Goal: Download file/media

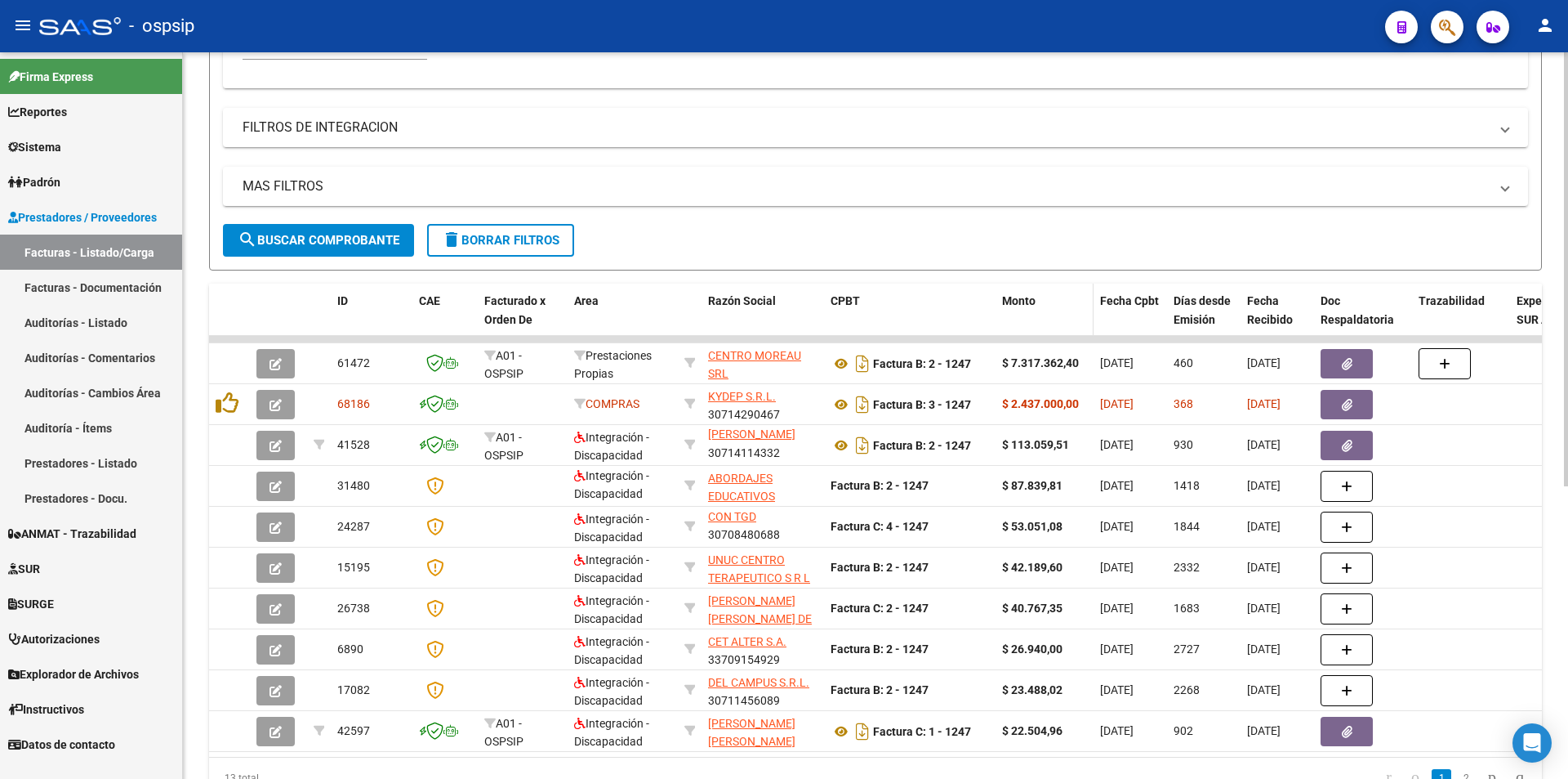
scroll to position [490, 0]
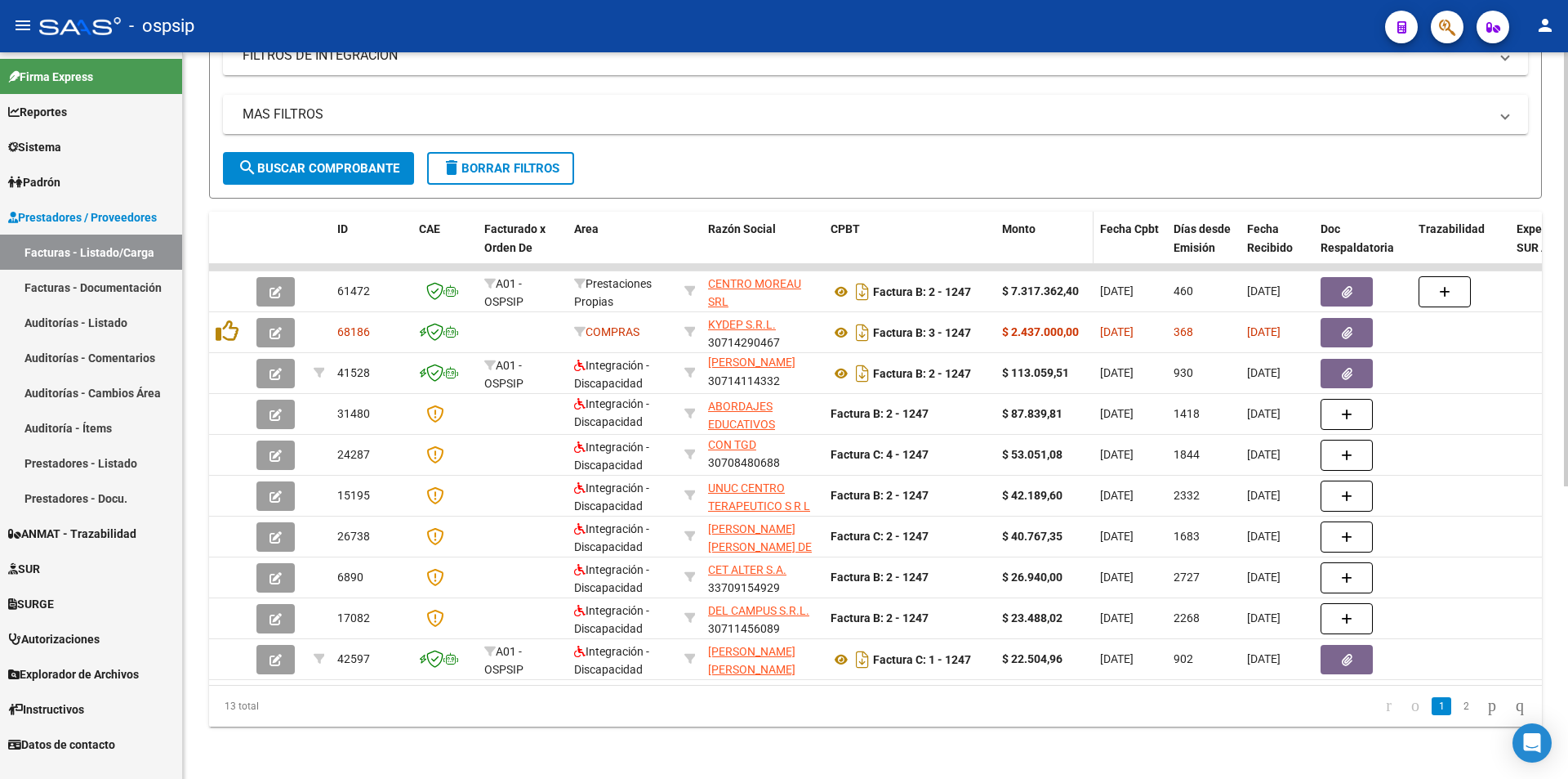
click at [1054, 235] on datatable-header-cell "Monto" at bounding box center [1044, 247] width 98 height 72
click at [1488, 713] on icon "go to next page" at bounding box center [1492, 705] width 13 height 19
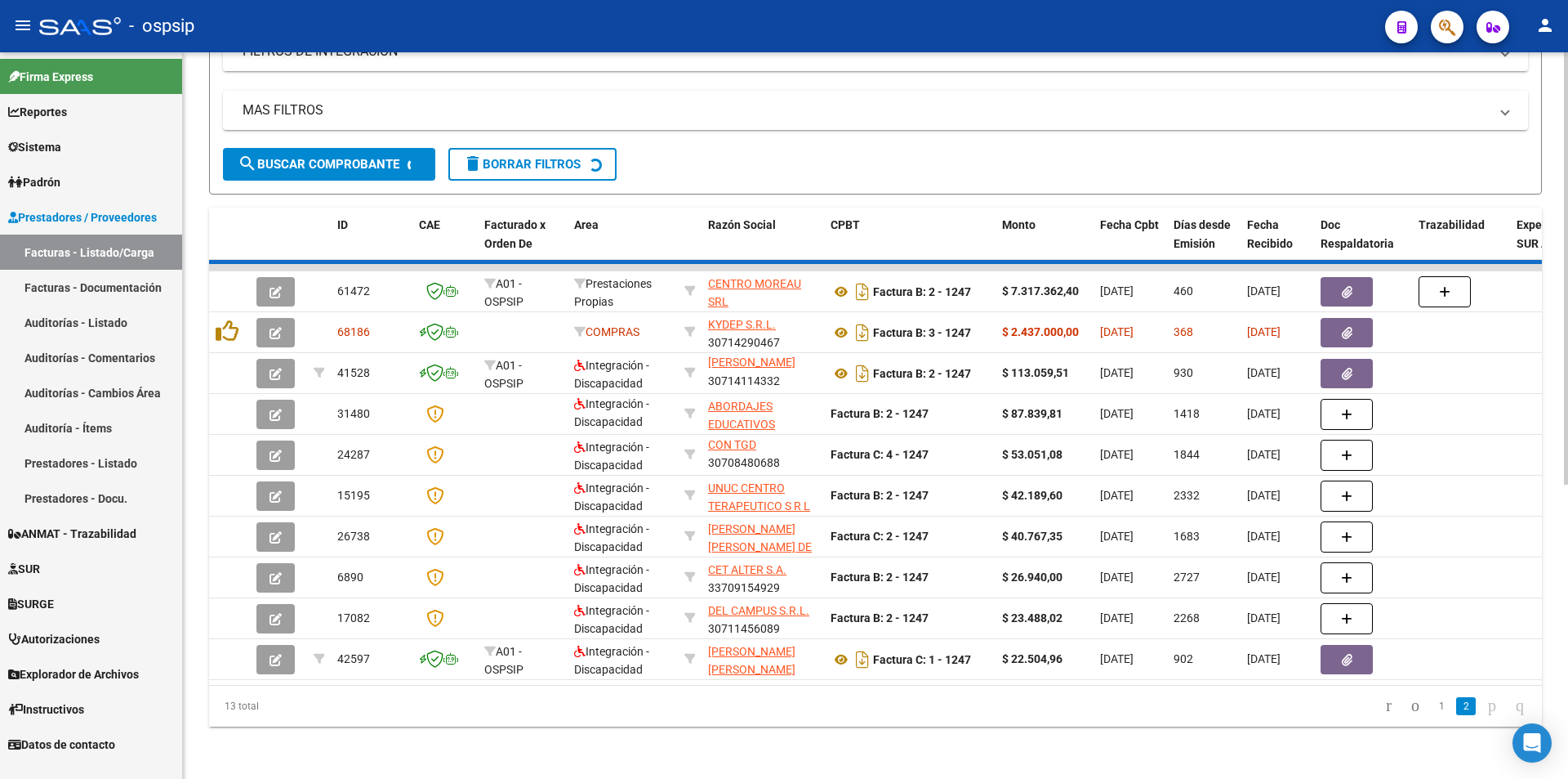
scroll to position [205, 0]
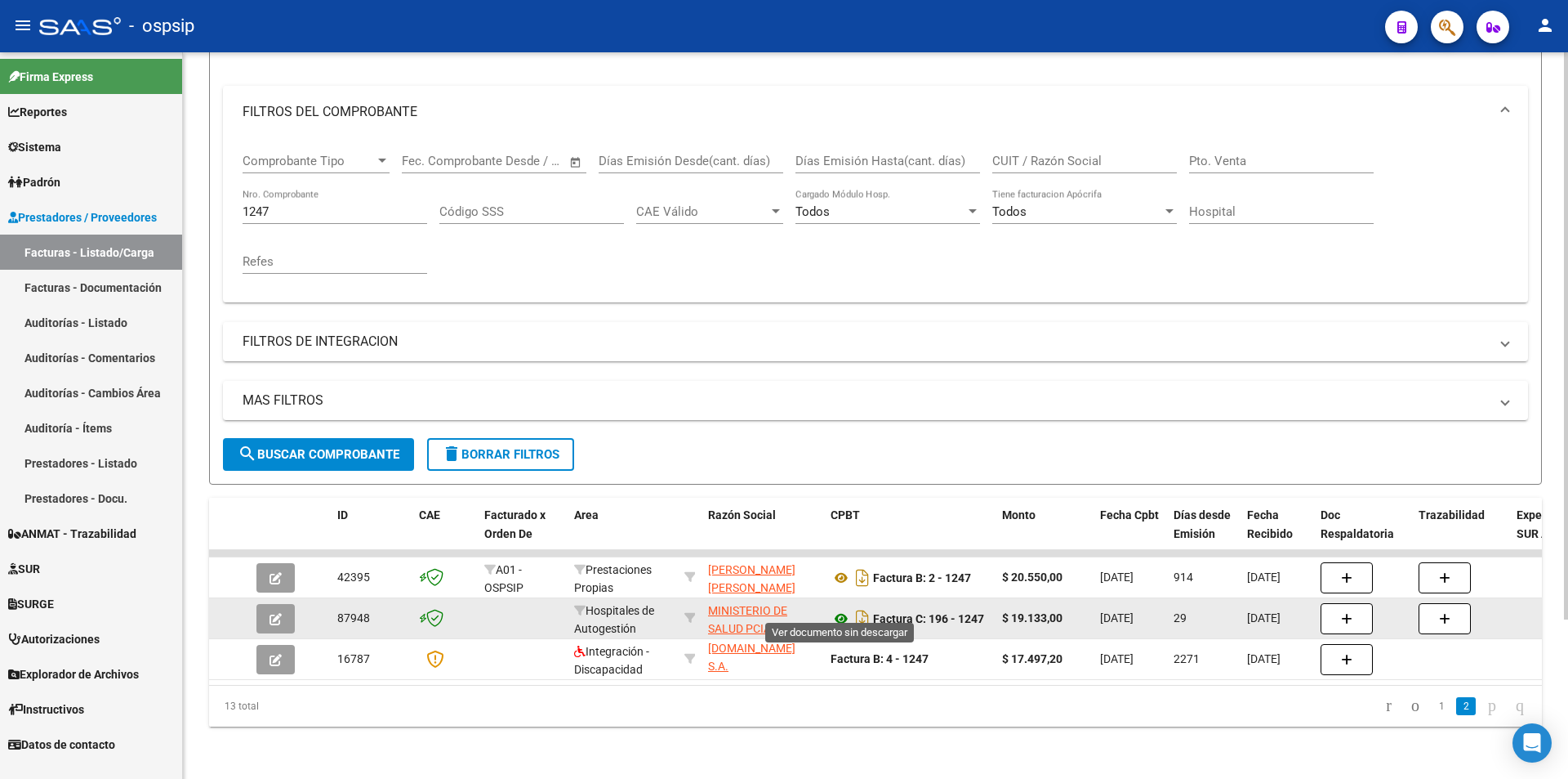
click at [838, 609] on icon at bounding box center [841, 618] width 21 height 19
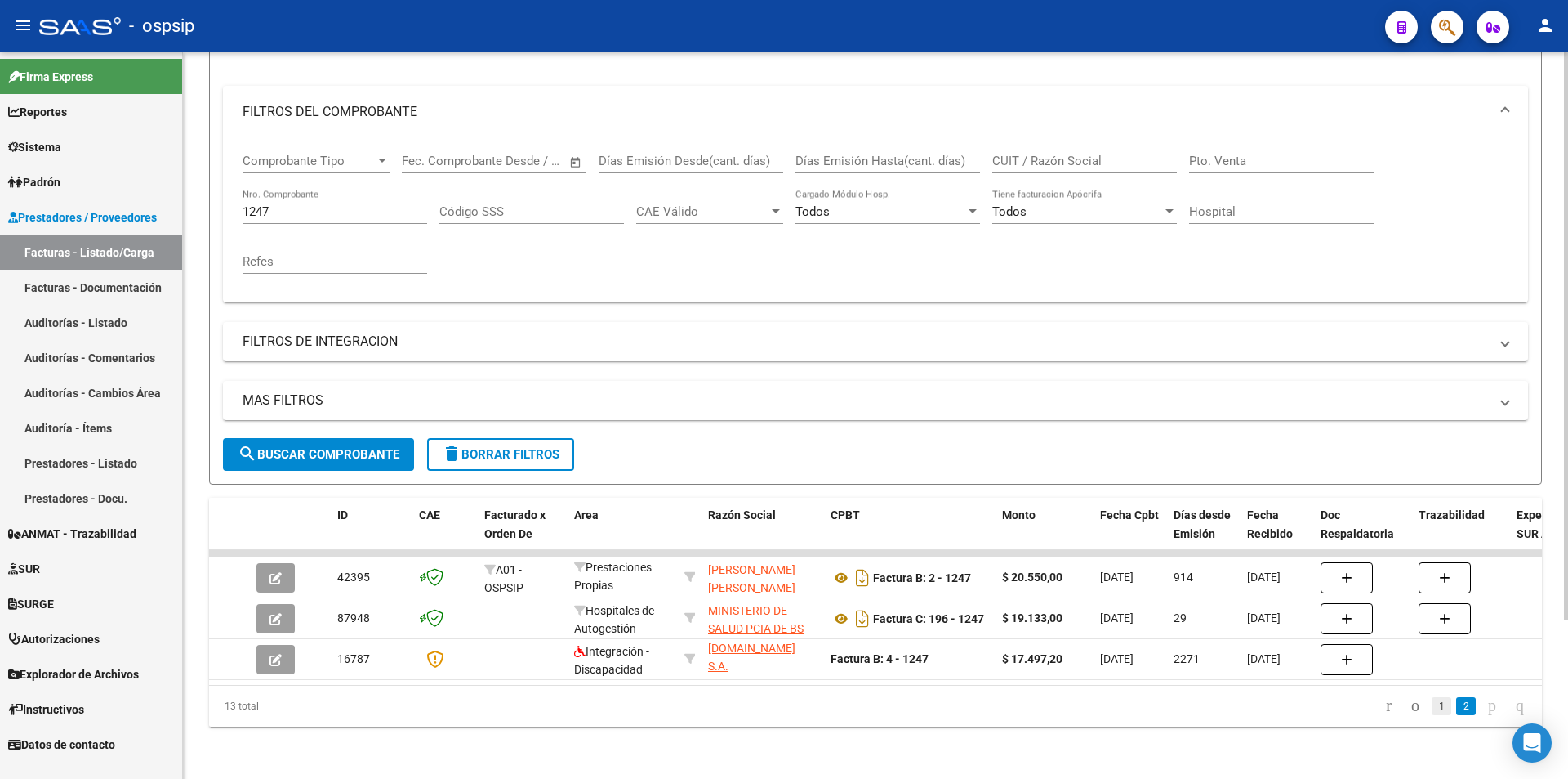
click at [1432, 699] on link "1" at bounding box center [1441, 706] width 19 height 18
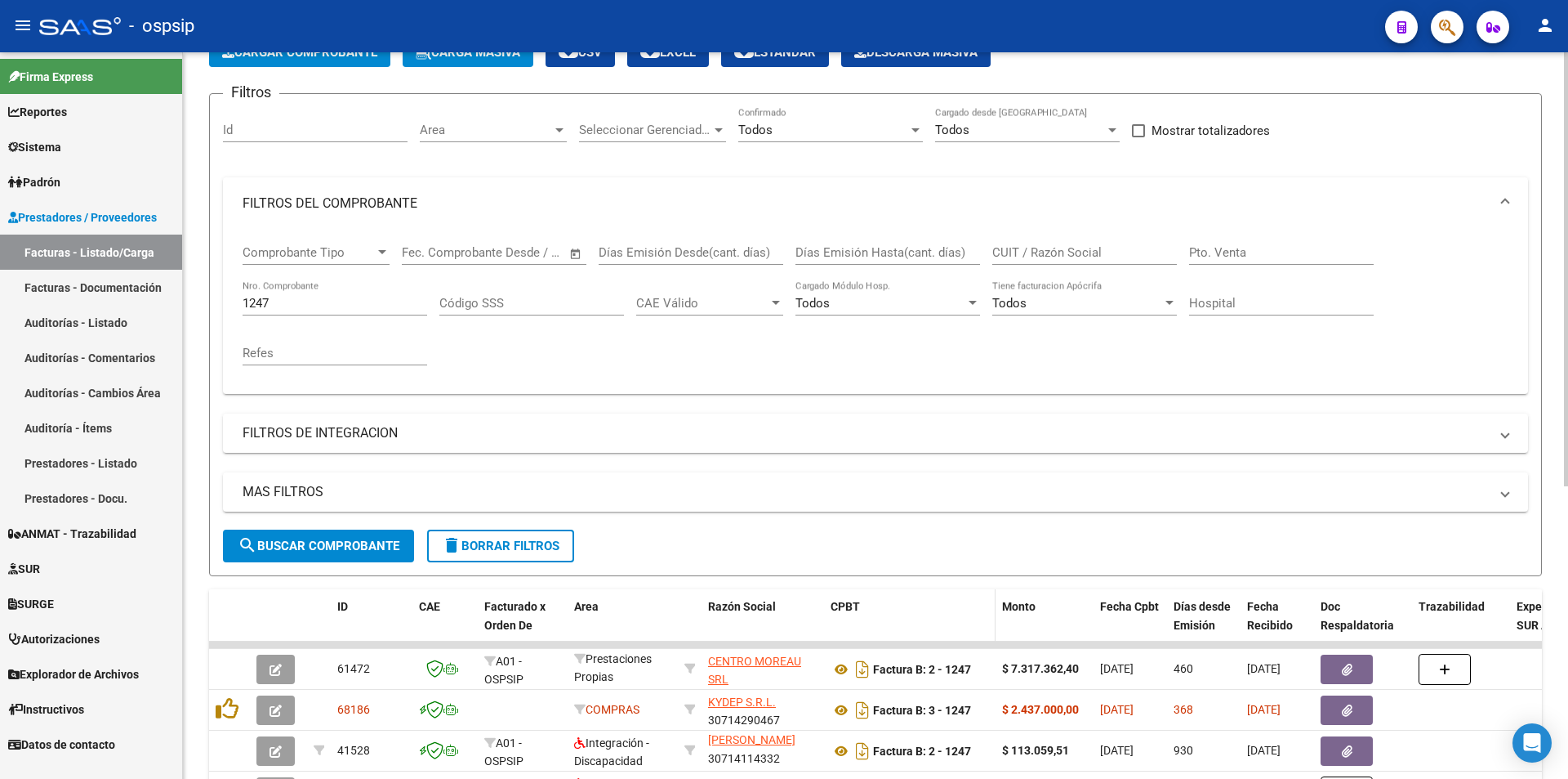
scroll to position [327, 0]
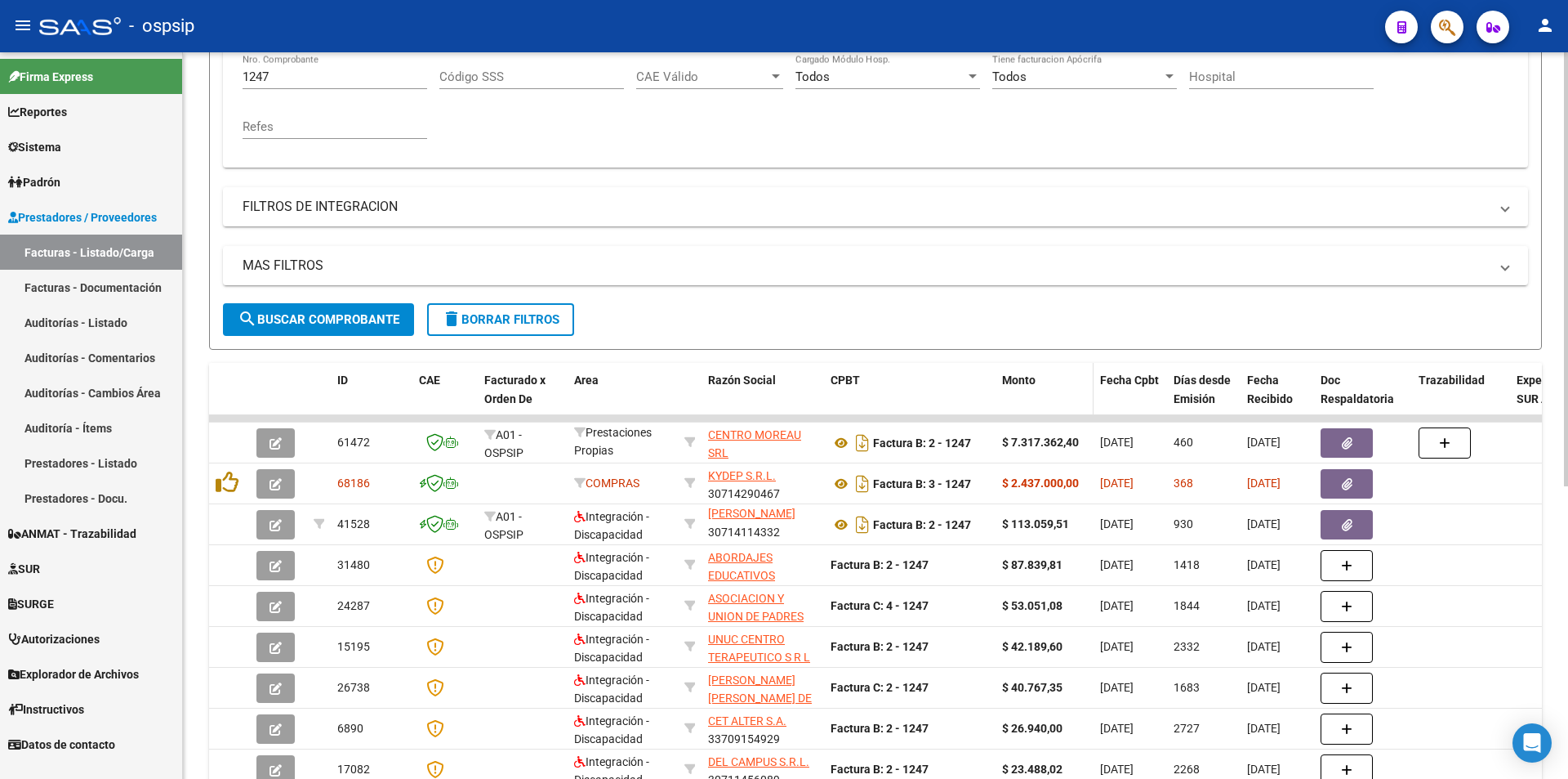
click at [1015, 373] on span "Monto" at bounding box center [1019, 379] width 33 height 13
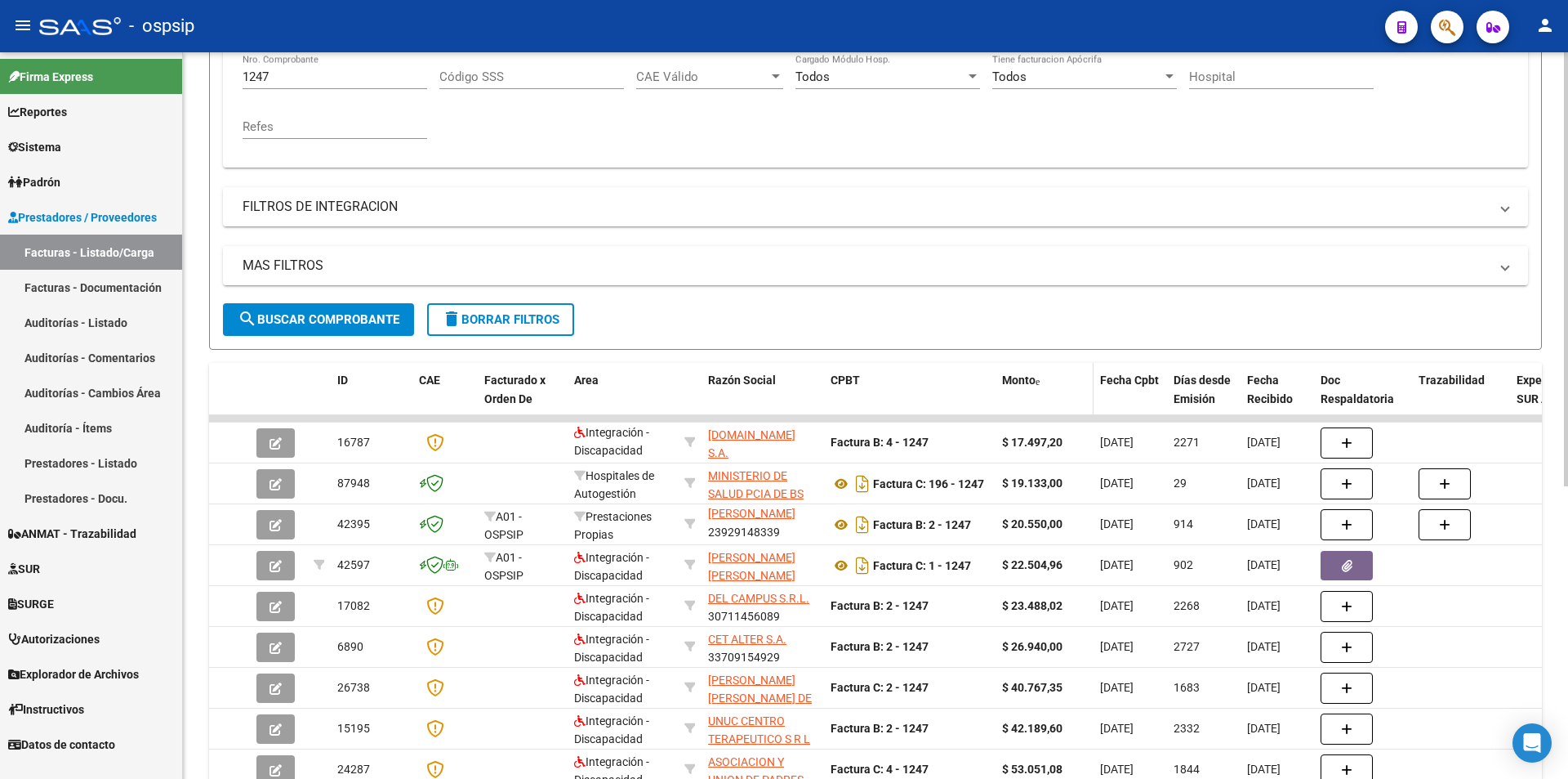
click at [1051, 384] on div "Monto" at bounding box center [1044, 379] width 85 height 18
click at [1023, 385] on span "Monto" at bounding box center [1019, 379] width 33 height 13
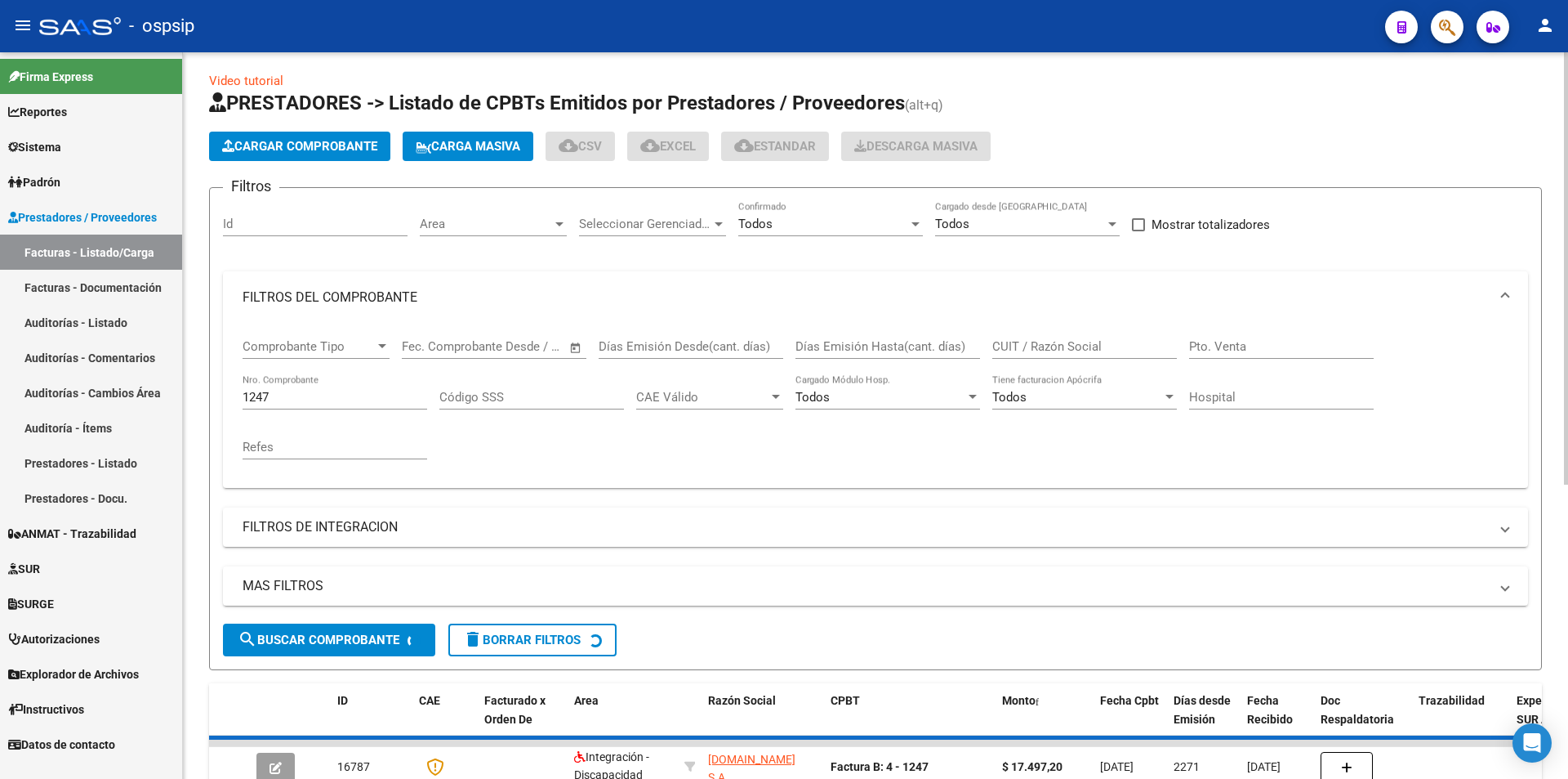
scroll to position [0, 0]
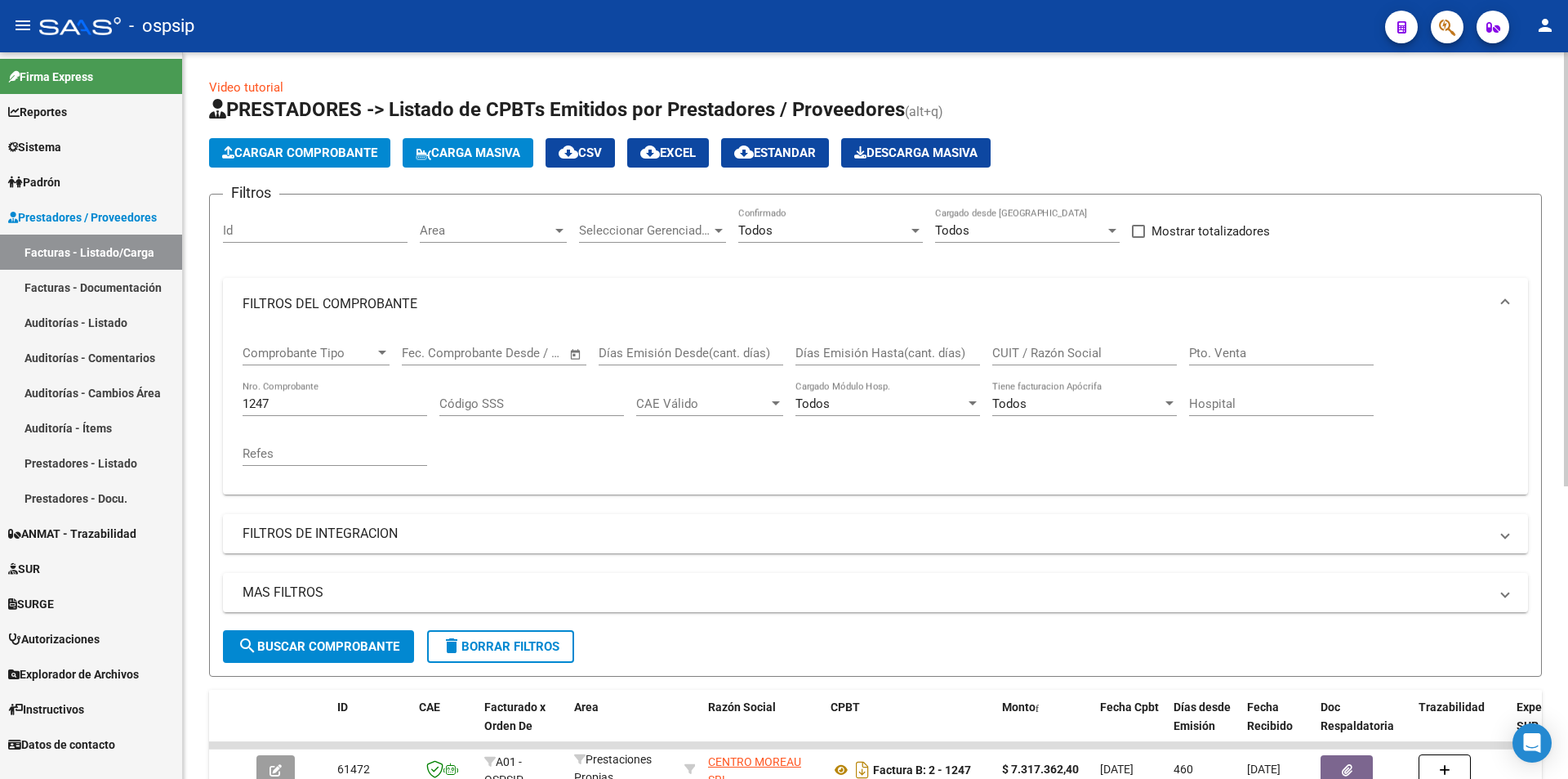
click at [310, 393] on div "1247 Nro. Comprobante" at bounding box center [335, 398] width 184 height 35
click at [287, 410] on input "1247" at bounding box center [335, 403] width 184 height 15
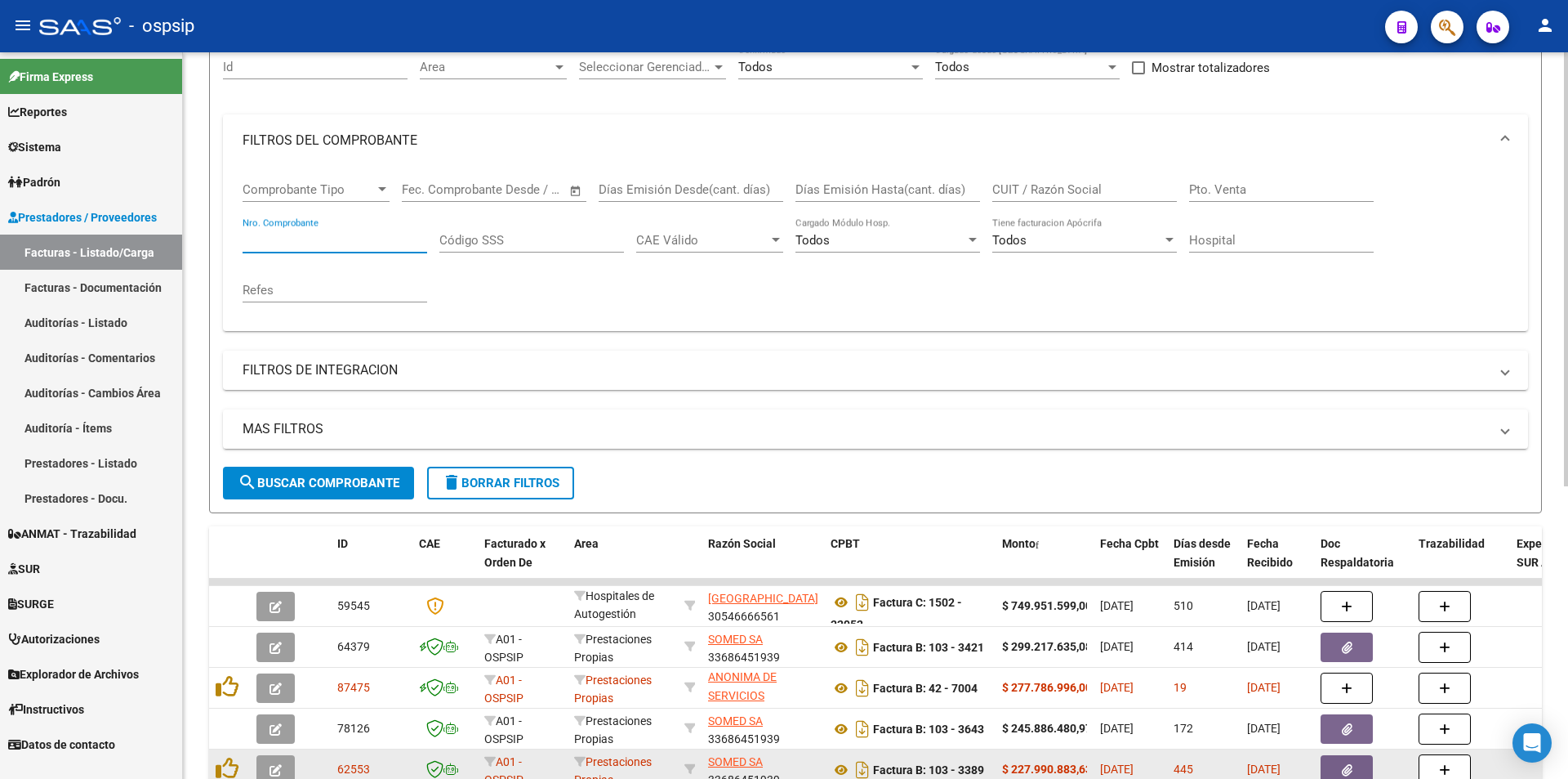
scroll to position [245, 0]
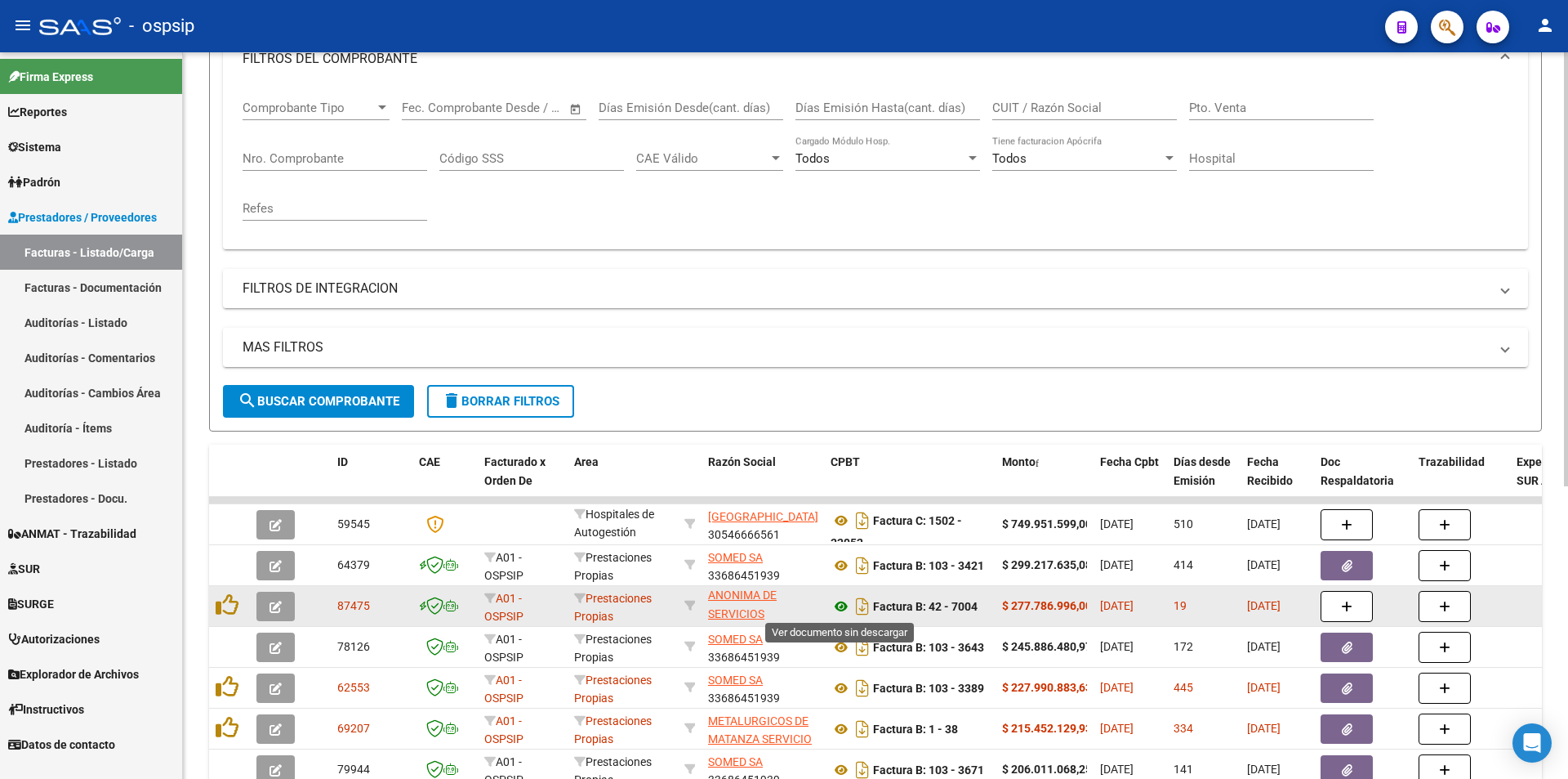
click at [843, 604] on icon at bounding box center [841, 606] width 21 height 19
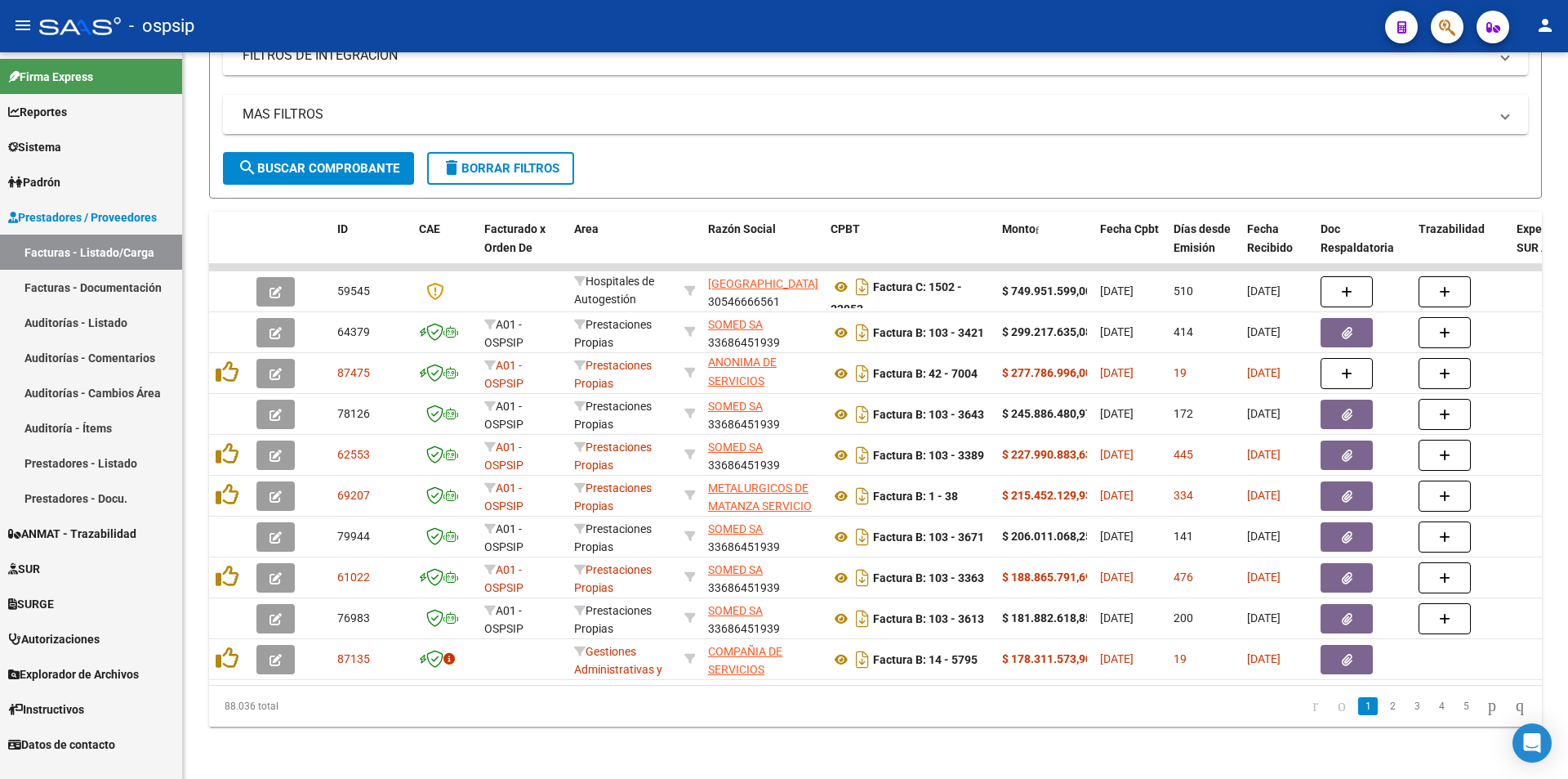
scroll to position [408, 0]
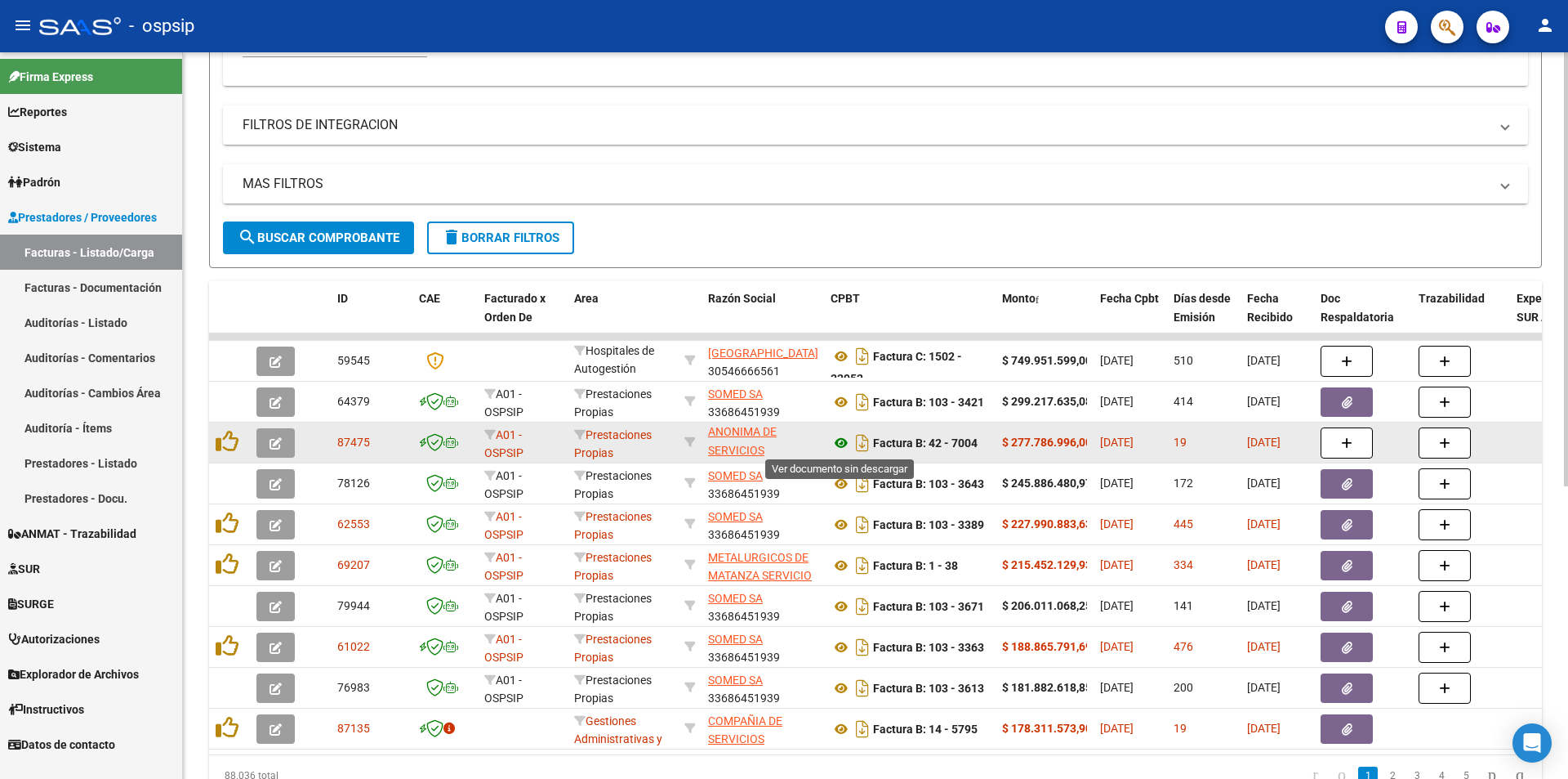
click at [846, 445] on icon at bounding box center [841, 442] width 21 height 19
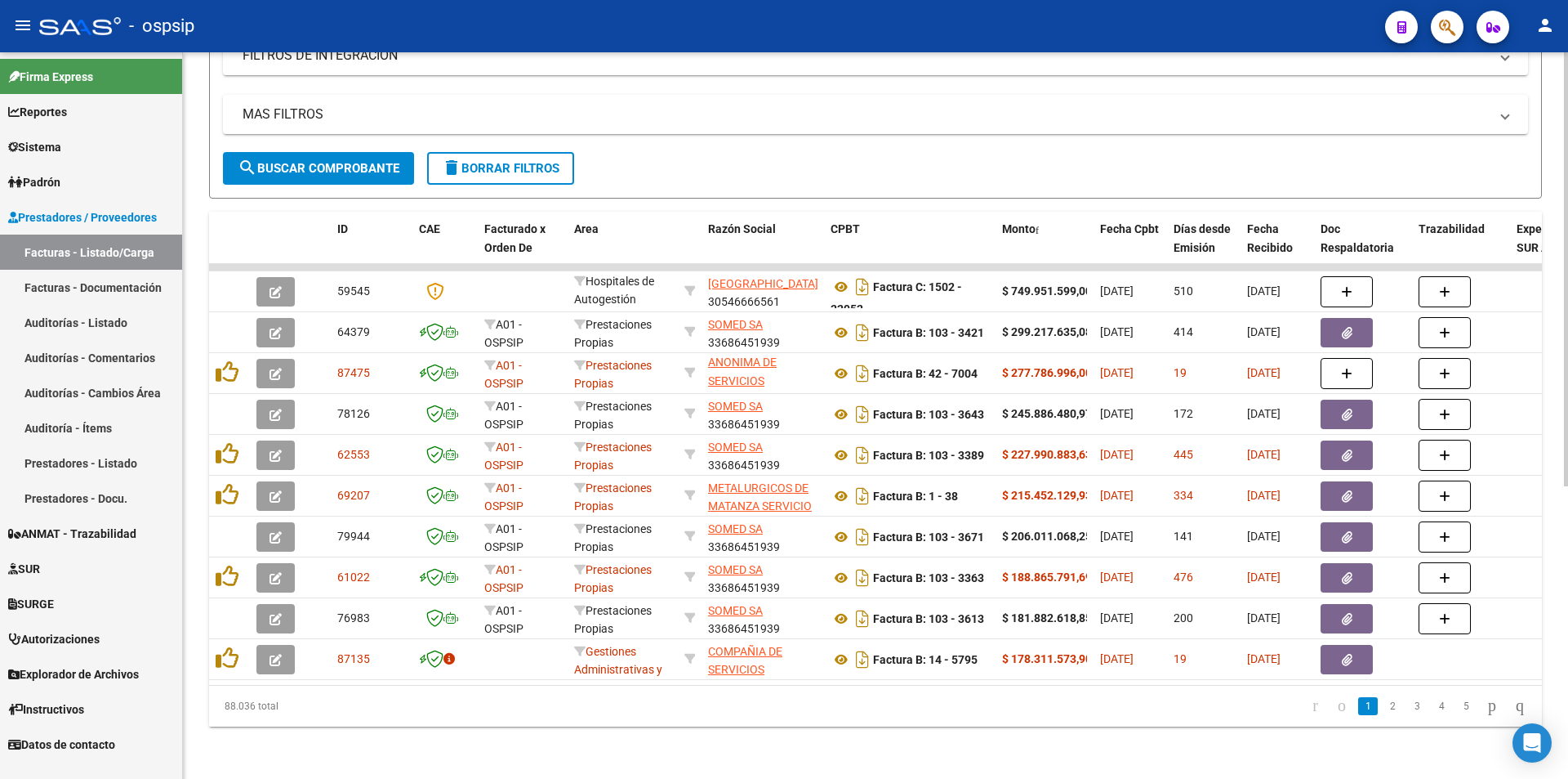
scroll to position [490, 0]
